Goal: Information Seeking & Learning: Learn about a topic

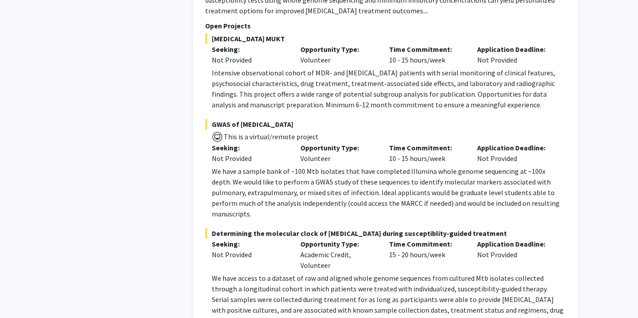
scroll to position [732, 0]
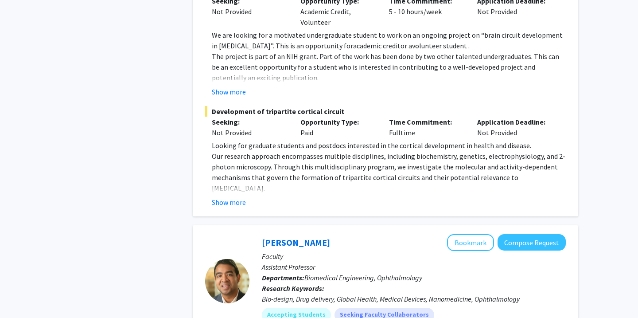
scroll to position [4313, 0]
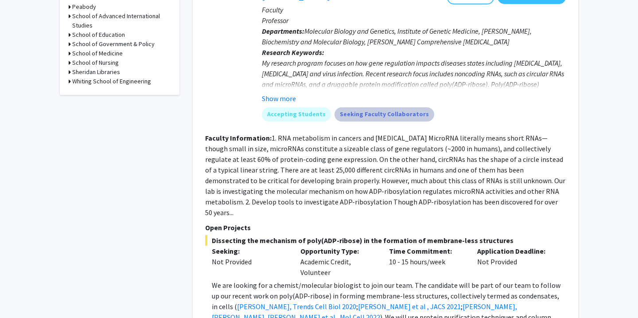
scroll to position [439, 0]
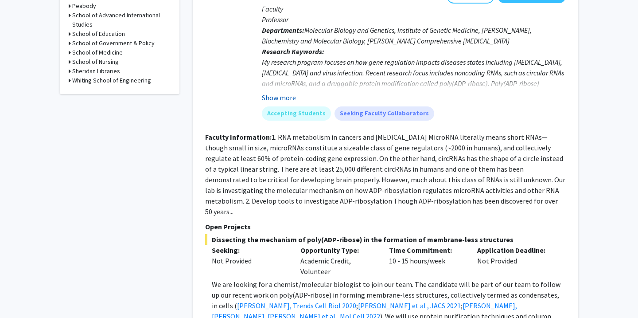
click at [291, 98] on button "Show more" at bounding box center [279, 97] width 34 height 11
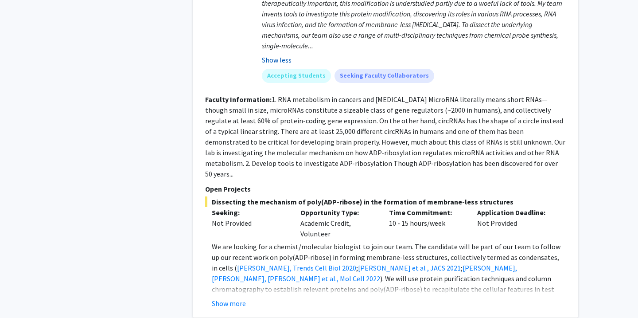
scroll to position [630, 0]
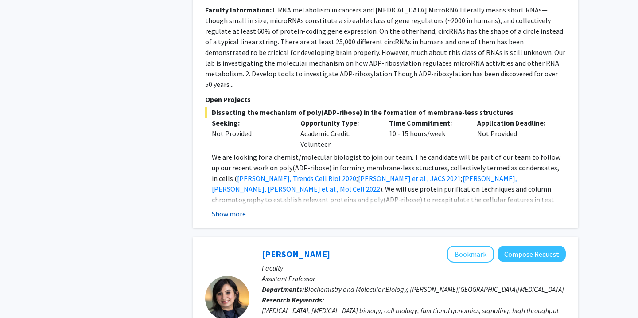
click at [226, 208] on button "Show more" at bounding box center [229, 213] width 34 height 11
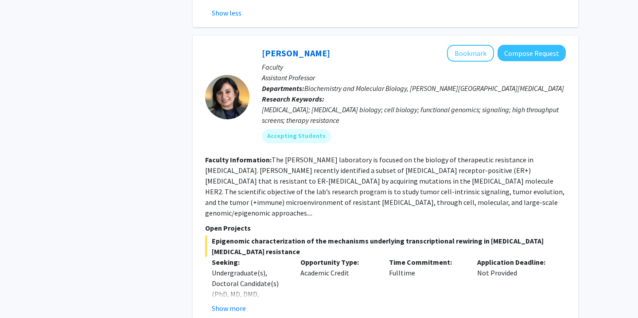
scroll to position [875, 0]
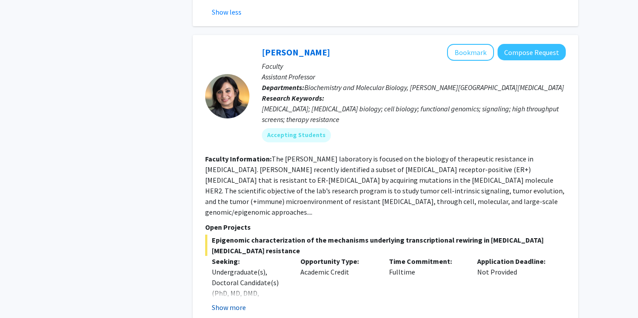
click at [236, 302] on button "Show more" at bounding box center [229, 307] width 34 height 11
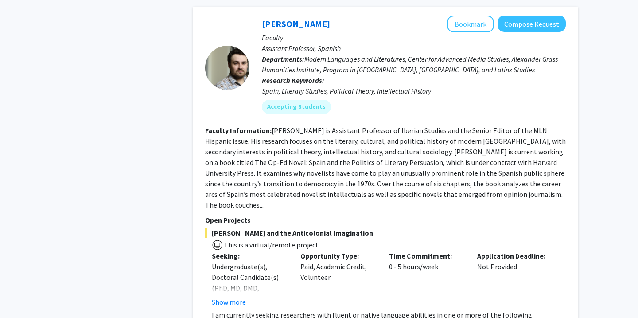
scroll to position [2825, 0]
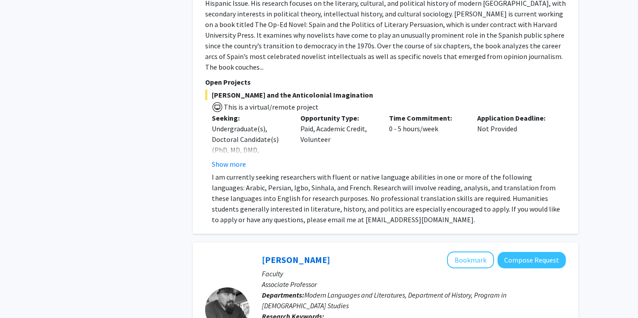
click at [226, 123] on div "Undergraduate(s), Doctoral Candidate(s) (PhD, MD, DMD, PharmD, etc.)" at bounding box center [249, 144] width 75 height 43
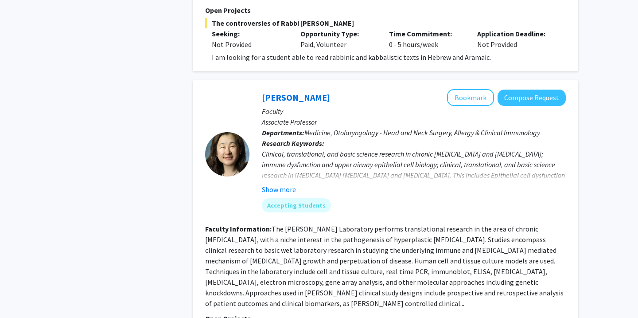
scroll to position [3421, 0]
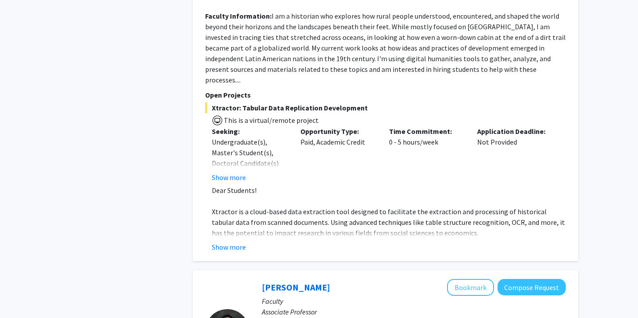
scroll to position [570, 0]
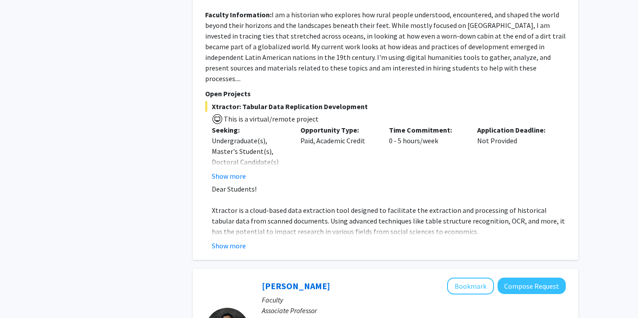
click at [223, 234] on div "[PERSON_NAME] Bookmark Compose Request Faculty Assistant Professor Departments:…" at bounding box center [385, 69] width 385 height 379
click at [223, 231] on div "[PERSON_NAME] Bookmark Compose Request Faculty Assistant Professor Departments:…" at bounding box center [385, 69] width 385 height 379
click at [208, 222] on fg-read-more "Dear Students! Xtractor is a cloud-based data extraction tool designed to facil…" at bounding box center [385, 216] width 361 height 67
click at [236, 240] on button "Show more" at bounding box center [229, 245] width 34 height 11
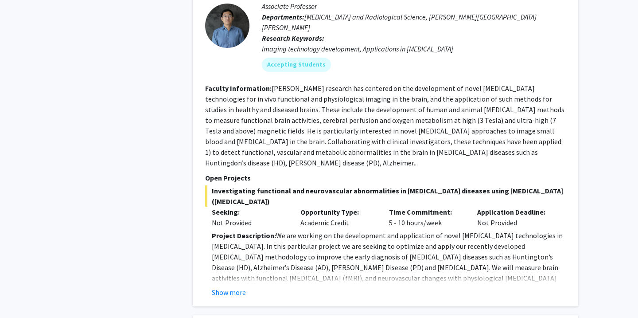
scroll to position [1146, 0]
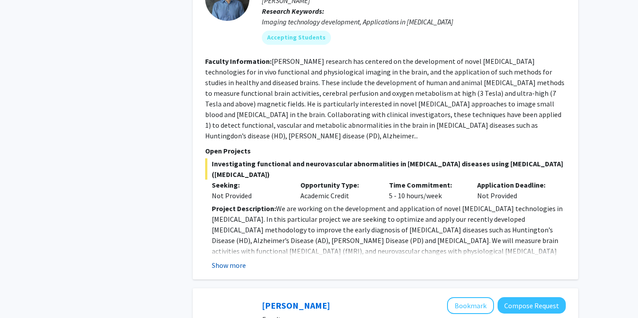
click at [232, 260] on button "Show more" at bounding box center [229, 265] width 34 height 11
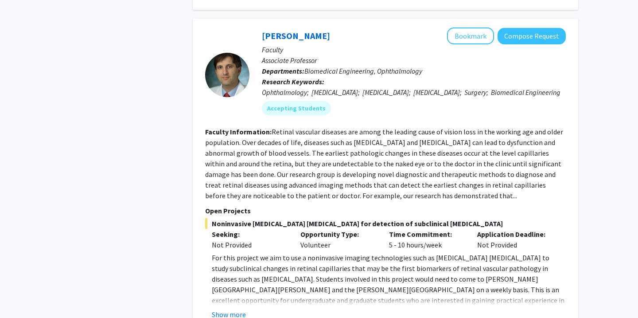
scroll to position [2327, 0]
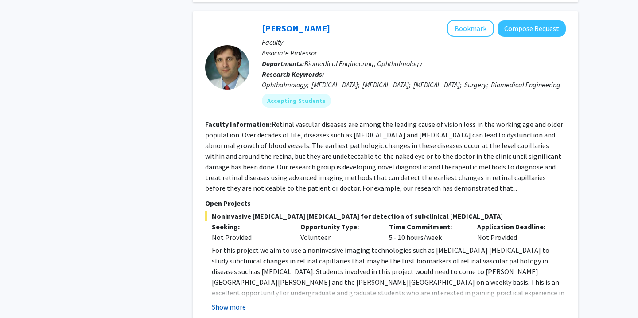
click at [224, 301] on button "Show more" at bounding box center [229, 306] width 34 height 11
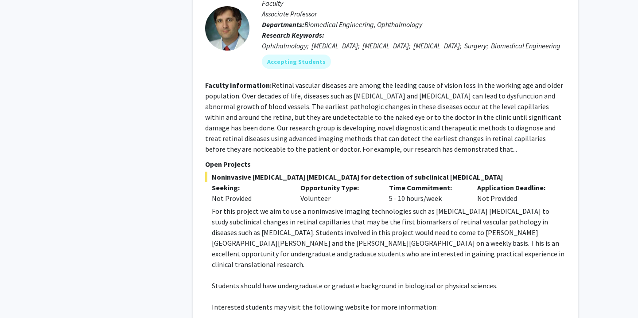
scroll to position [2368, 0]
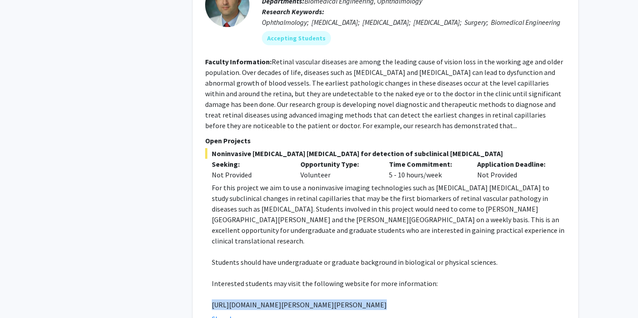
scroll to position [2393, 0]
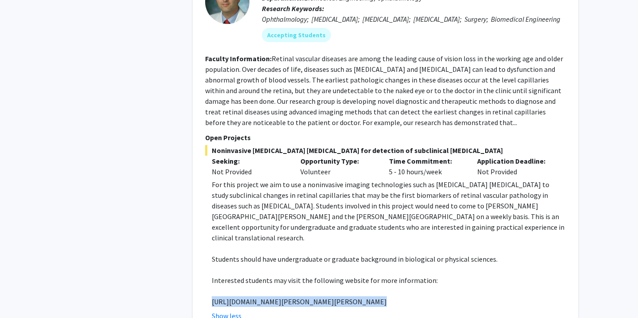
copy p "[URL][DOMAIN_NAME][PERSON_NAME][PERSON_NAME]"
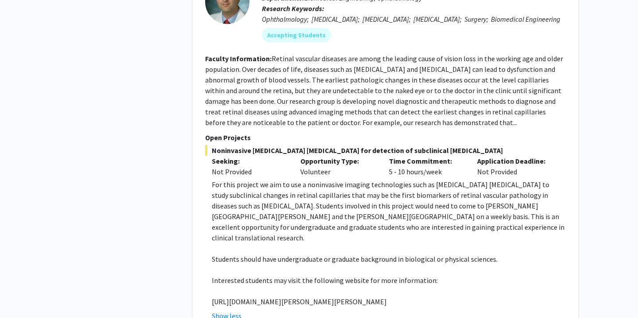
click at [264, 179] on p "For this project we aim to use a noninvasive imaging technologies such as [MEDI…" at bounding box center [389, 211] width 354 height 64
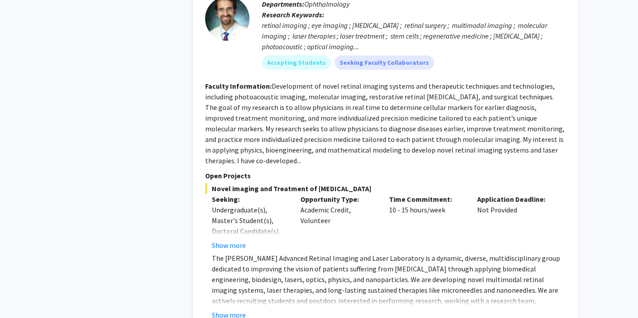
scroll to position [3074, 0]
click at [226, 239] on button "Show more" at bounding box center [229, 244] width 34 height 11
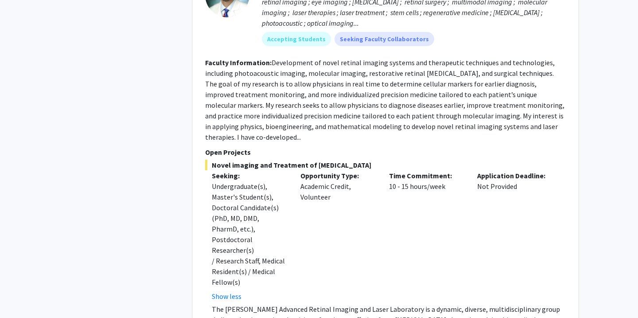
scroll to position [3099, 0]
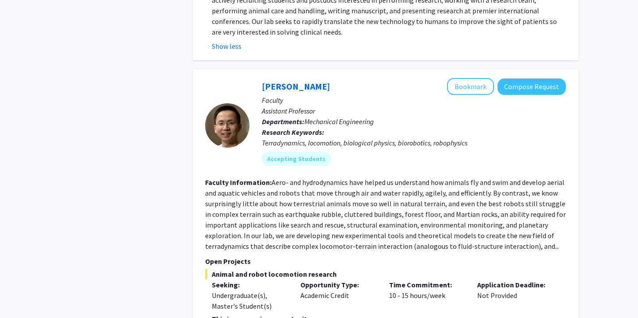
scroll to position [3447, 0]
